Goal: Transaction & Acquisition: Download file/media

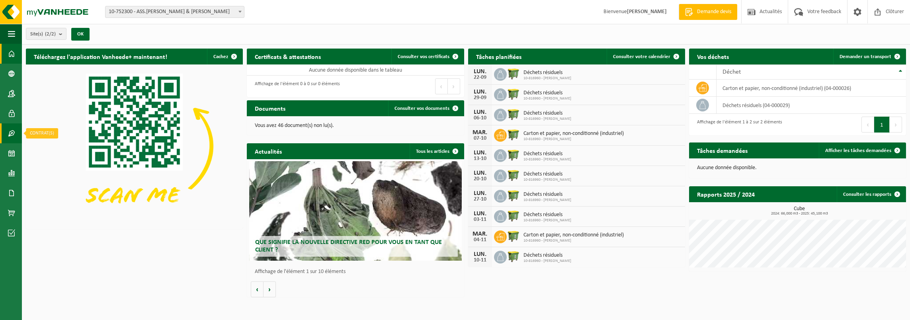
click at [8, 133] on span at bounding box center [11, 133] width 7 height 20
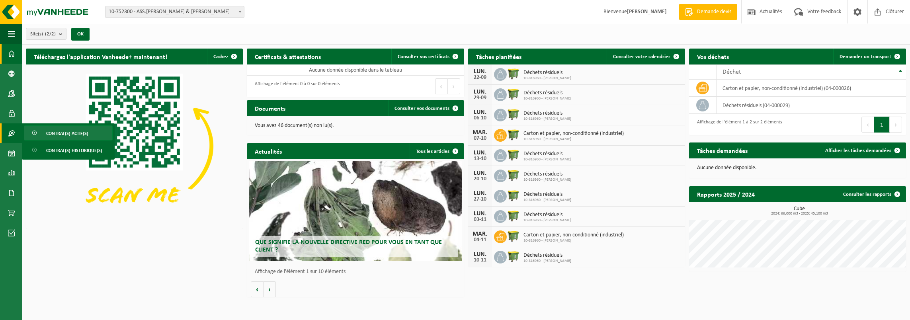
click at [76, 134] on span "Contrat(s) actif(s)" at bounding box center [67, 133] width 42 height 15
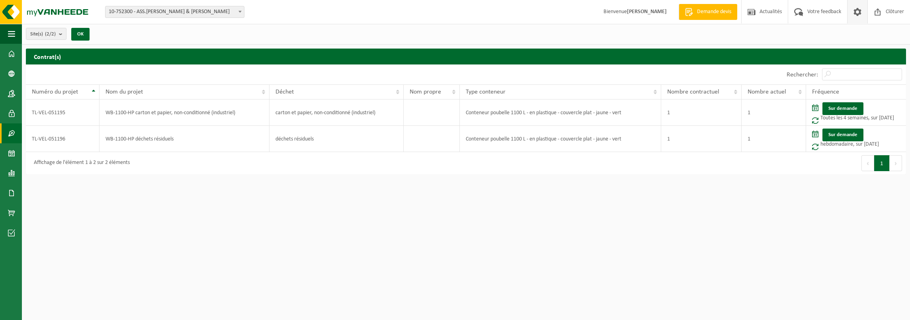
click at [854, 16] on span at bounding box center [857, 11] width 12 height 23
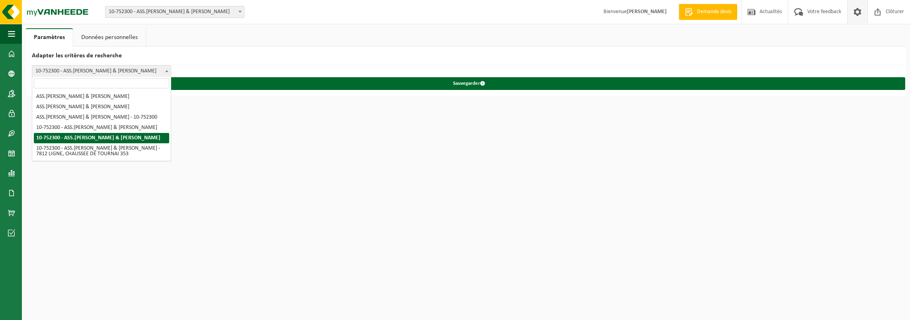
click at [164, 68] on span at bounding box center [167, 71] width 8 height 10
click at [766, 11] on span "Actualités" at bounding box center [770, 11] width 26 height 23
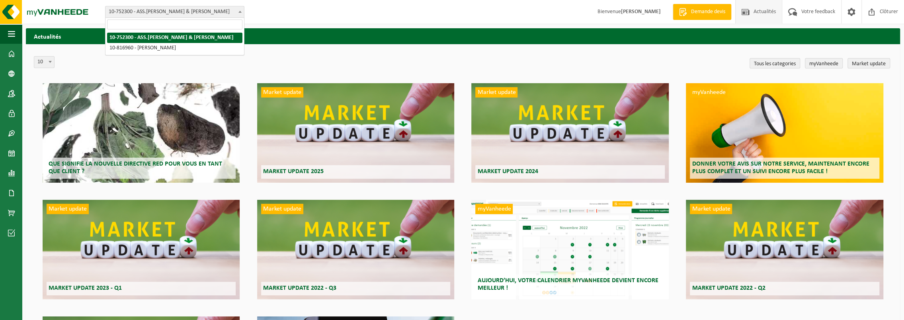
click at [209, 11] on span "10-752300 - ASS.[PERSON_NAME] & [PERSON_NAME]" at bounding box center [174, 11] width 138 height 11
select select "38662"
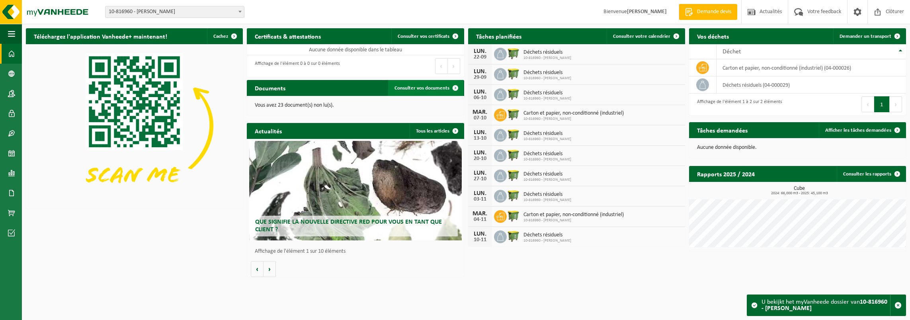
click at [426, 91] on span "Consulter vos documents" at bounding box center [421, 88] width 55 height 5
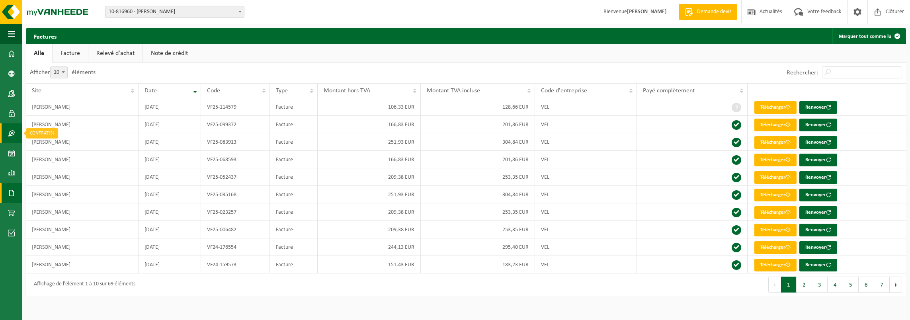
click at [10, 138] on span at bounding box center [11, 133] width 7 height 20
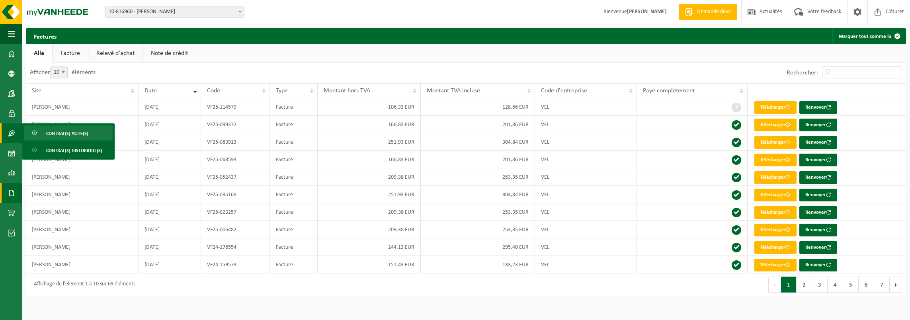
click at [55, 131] on span "Contrat(s) actif(s)" at bounding box center [67, 133] width 42 height 15
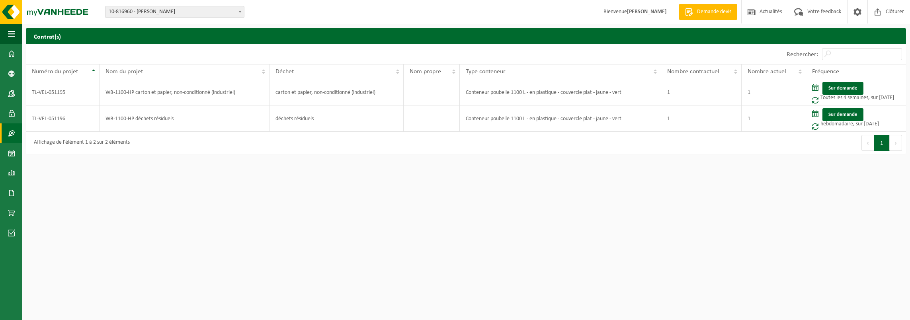
drag, startPoint x: 247, startPoint y: 211, endPoint x: 241, endPoint y: 224, distance: 14.4
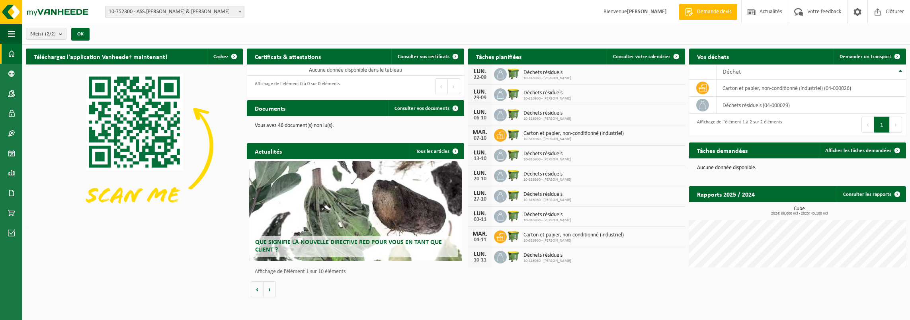
drag, startPoint x: 622, startPoint y: 91, endPoint x: 467, endPoint y: 94, distance: 154.8
click at [467, 94] on div "Tâches planifiées Consulter votre calendrier LUN. 22-09 Déchets résiduels 10-81…" at bounding box center [576, 158] width 221 height 226
click at [418, 109] on span "Consulter vos documents" at bounding box center [421, 108] width 55 height 5
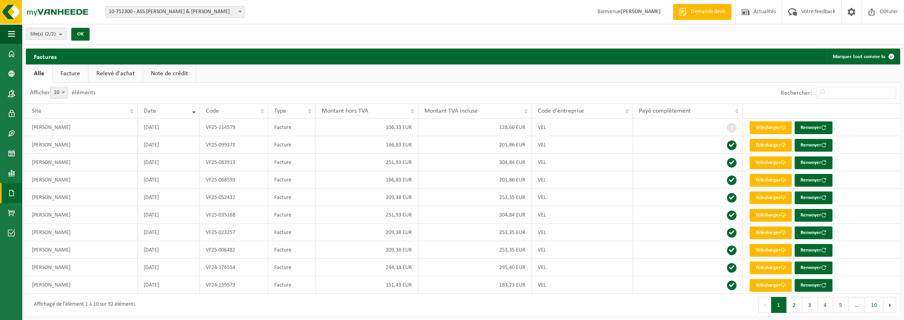
click at [218, 95] on div "Afficher 10 25 50 100 10 éléments" at bounding box center [244, 93] width 437 height 21
click at [14, 133] on span at bounding box center [11, 133] width 7 height 20
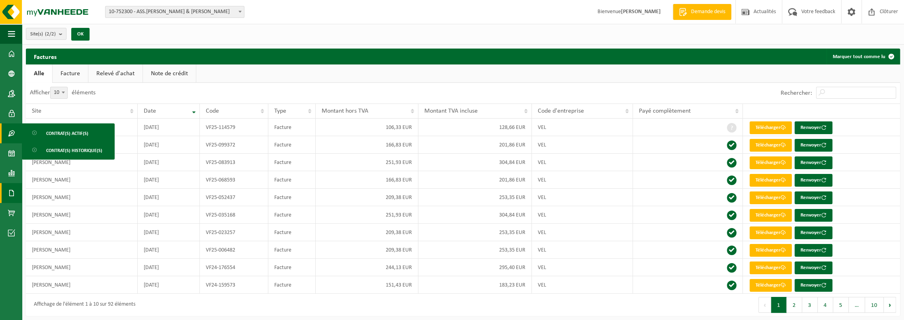
click at [478, 71] on ul "Alle Facture Relevé d'achat Note de crédit" at bounding box center [463, 73] width 874 height 18
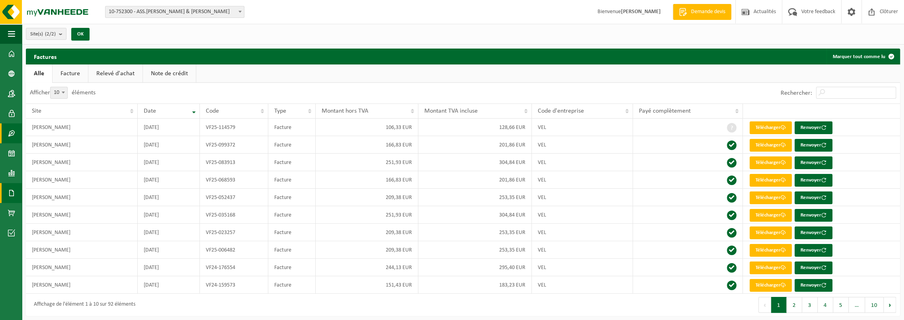
click at [16, 129] on link "Contrat(s)" at bounding box center [11, 133] width 22 height 20
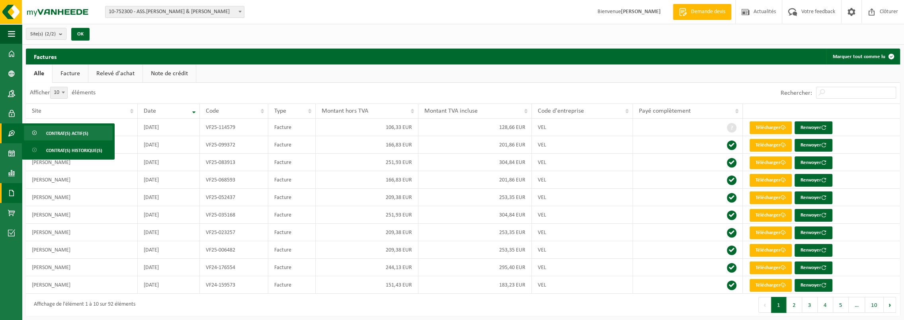
click at [57, 129] on span "Contrat(s) actif(s)" at bounding box center [67, 133] width 42 height 15
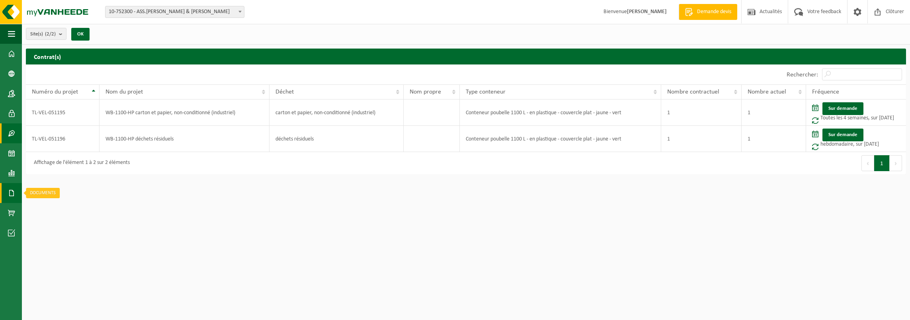
click at [12, 191] on span at bounding box center [11, 193] width 7 height 20
click at [55, 191] on span "Factures" at bounding box center [56, 192] width 20 height 15
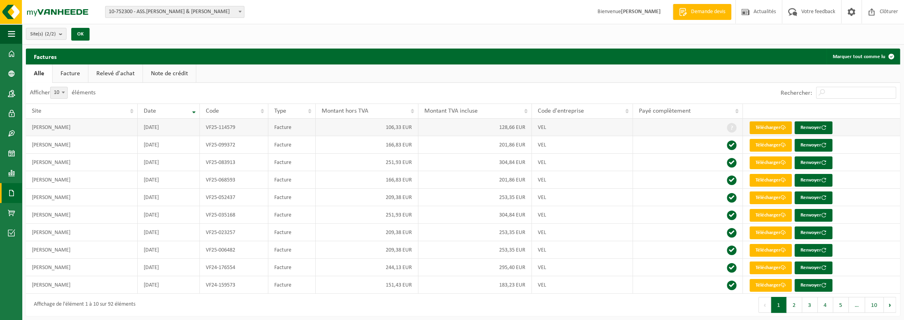
click at [766, 129] on link "Télécharger" at bounding box center [770, 127] width 42 height 13
click at [775, 146] on link "Télécharger" at bounding box center [770, 145] width 42 height 13
click at [769, 145] on link "Télécharger" at bounding box center [770, 145] width 42 height 13
